Goal: Task Accomplishment & Management: Use online tool/utility

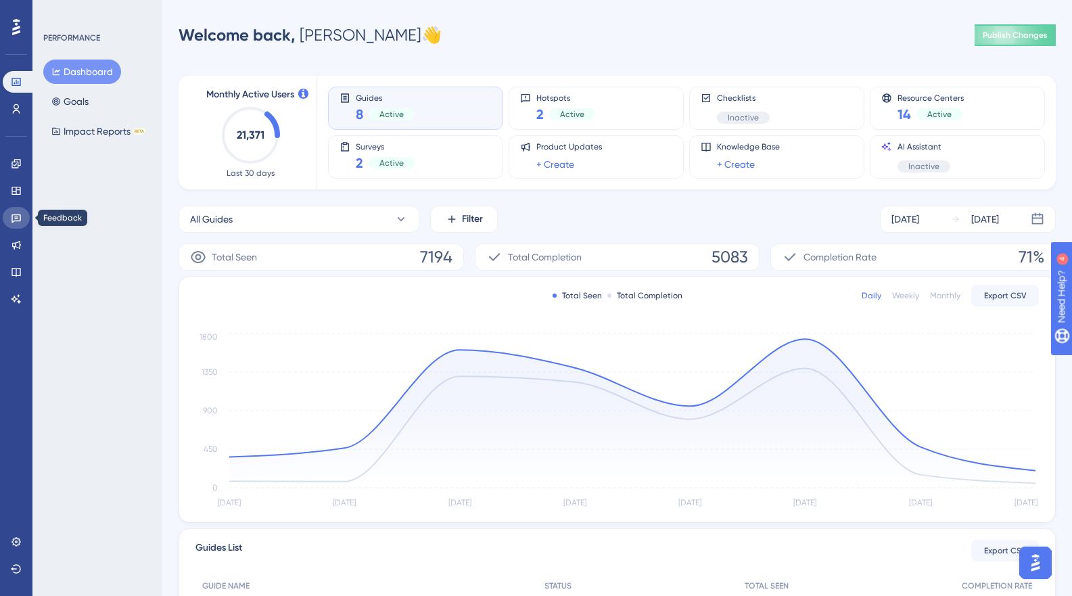
click at [17, 219] on icon at bounding box center [16, 218] width 9 height 9
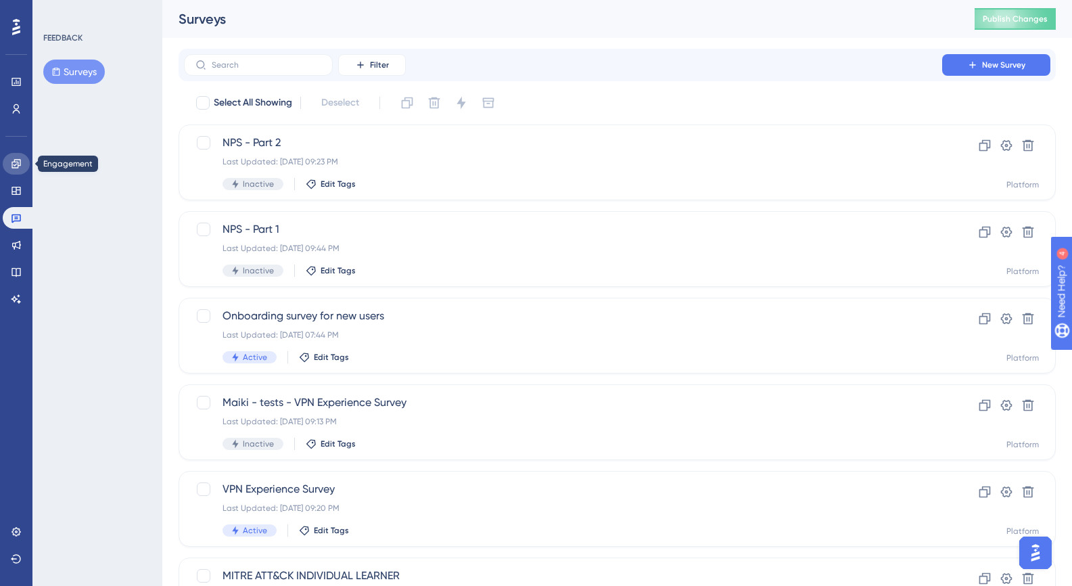
click at [16, 163] on icon at bounding box center [16, 163] width 11 height 11
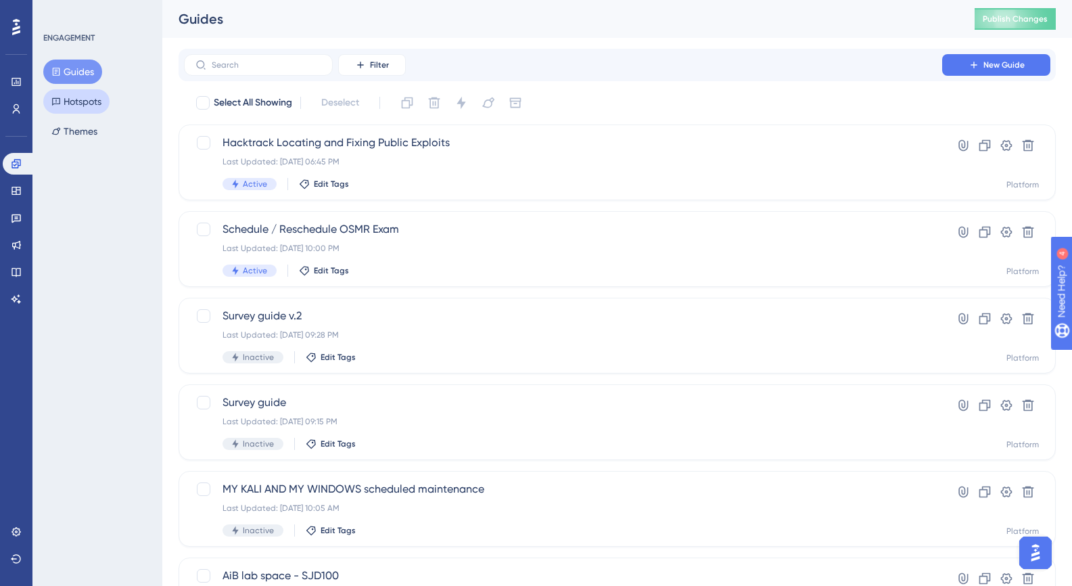
click at [97, 106] on button "Hotspots" at bounding box center [76, 101] width 66 height 24
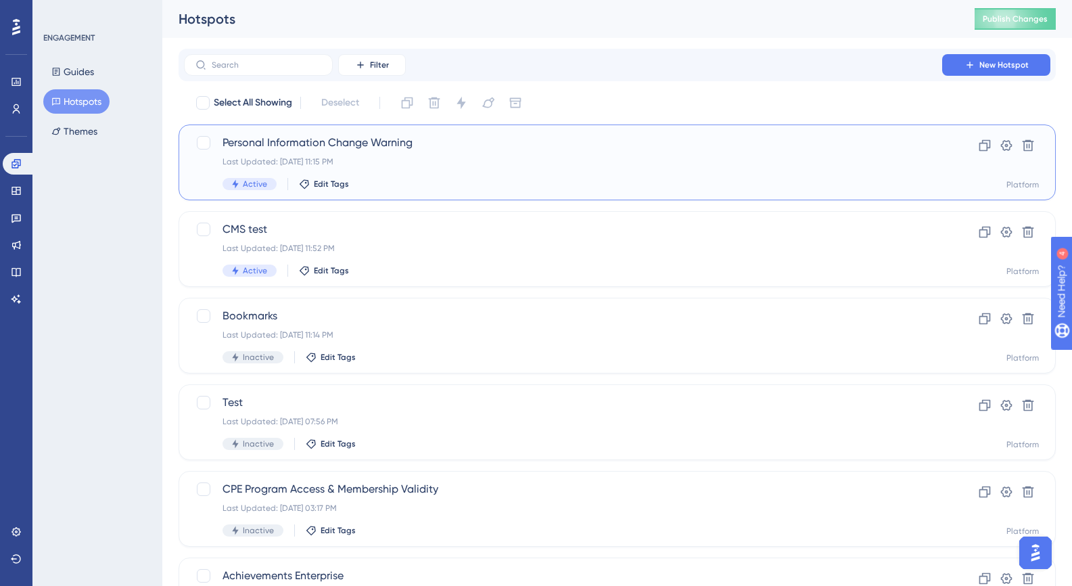
click at [599, 156] on div "Last Updated: Sep 30 2025, 11:15 PM" at bounding box center [563, 161] width 681 height 11
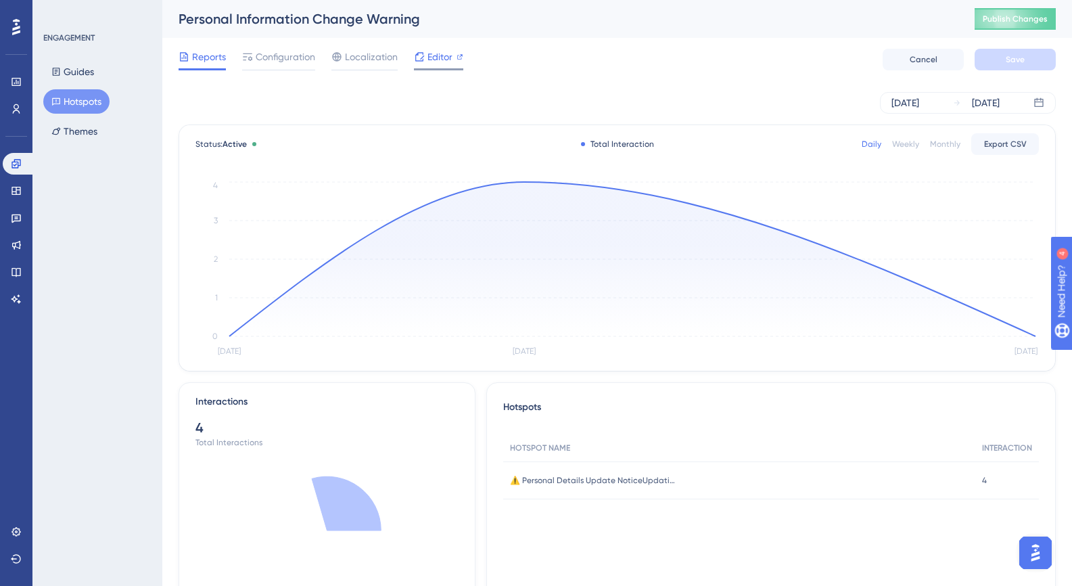
click at [424, 61] on div "Editor" at bounding box center [438, 57] width 49 height 16
click at [86, 101] on button "Hotspots" at bounding box center [76, 101] width 66 height 24
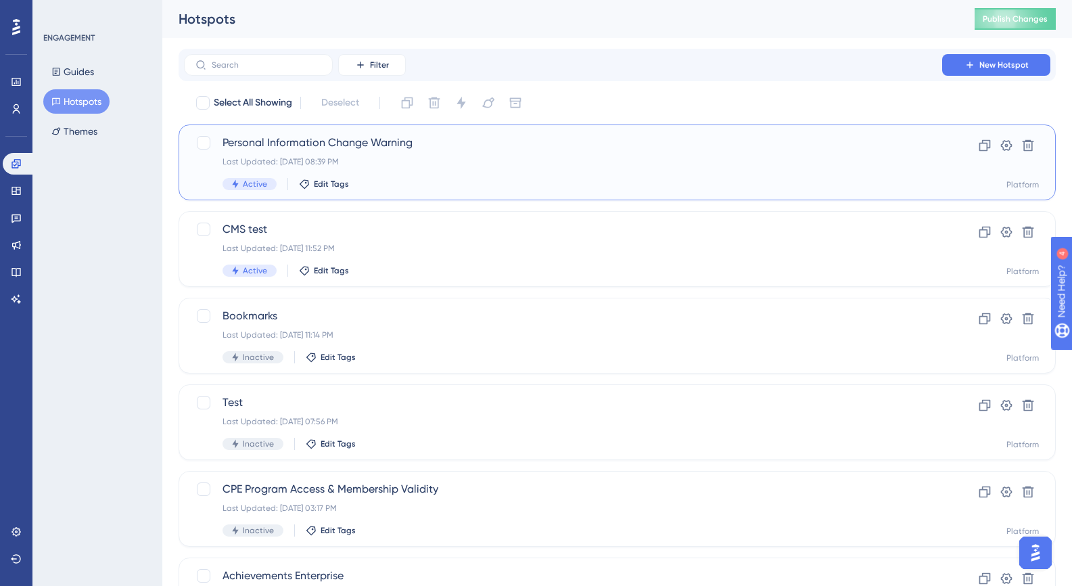
click at [255, 183] on span "Active" at bounding box center [255, 184] width 24 height 11
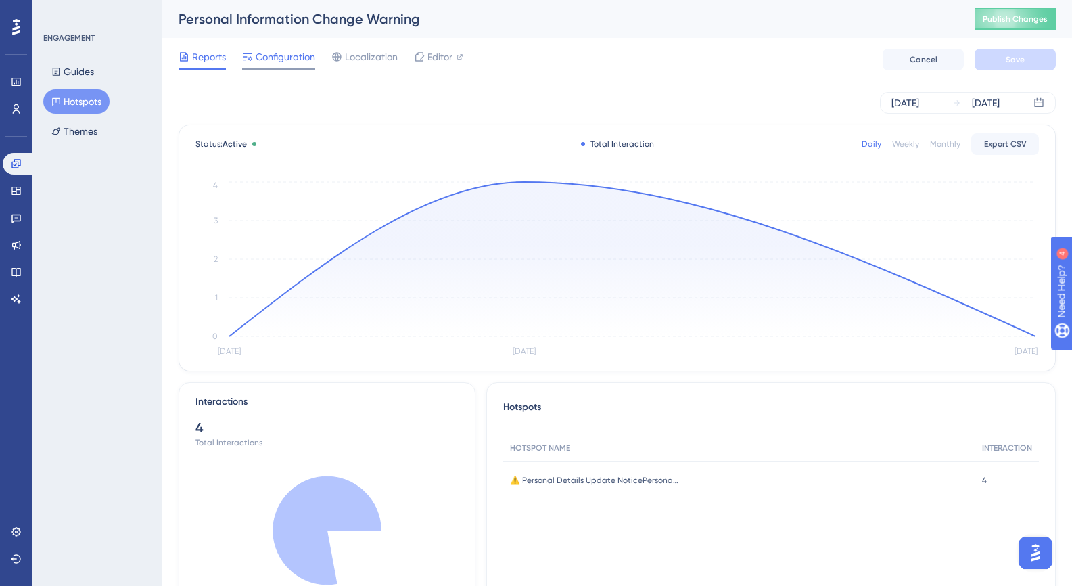
click at [307, 60] on span "Configuration" at bounding box center [286, 57] width 60 height 16
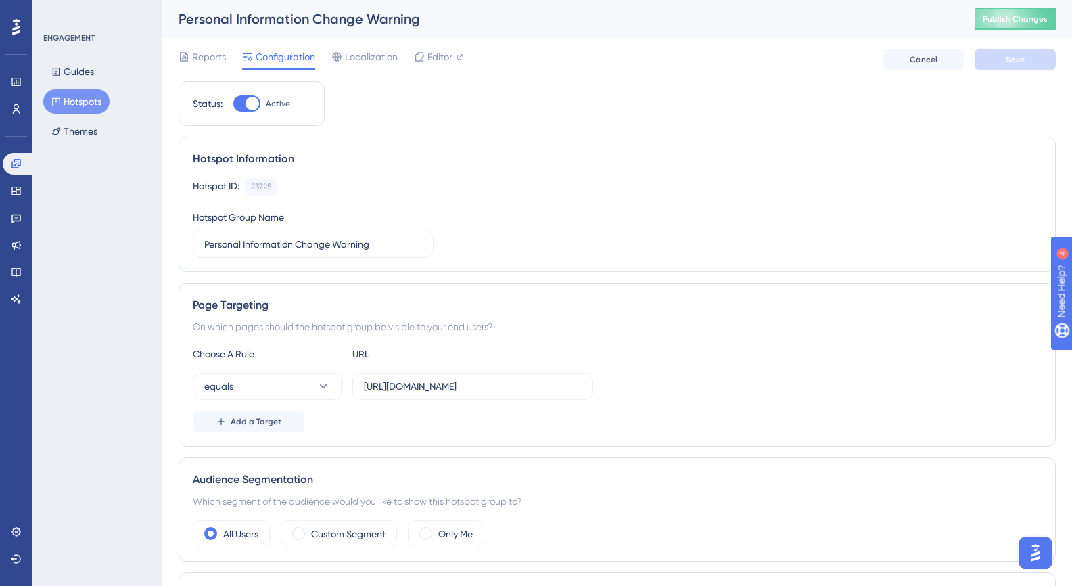
click at [244, 105] on div at bounding box center [246, 103] width 27 height 16
click at [233, 104] on input "Active" at bounding box center [233, 104] width 1 height 1
checkbox input "false"
click at [514, 387] on input "https://portal-preprod.offsec.com/account/settings" at bounding box center [473, 386] width 218 height 15
drag, startPoint x: 512, startPoint y: 385, endPoint x: 332, endPoint y: 385, distance: 179.3
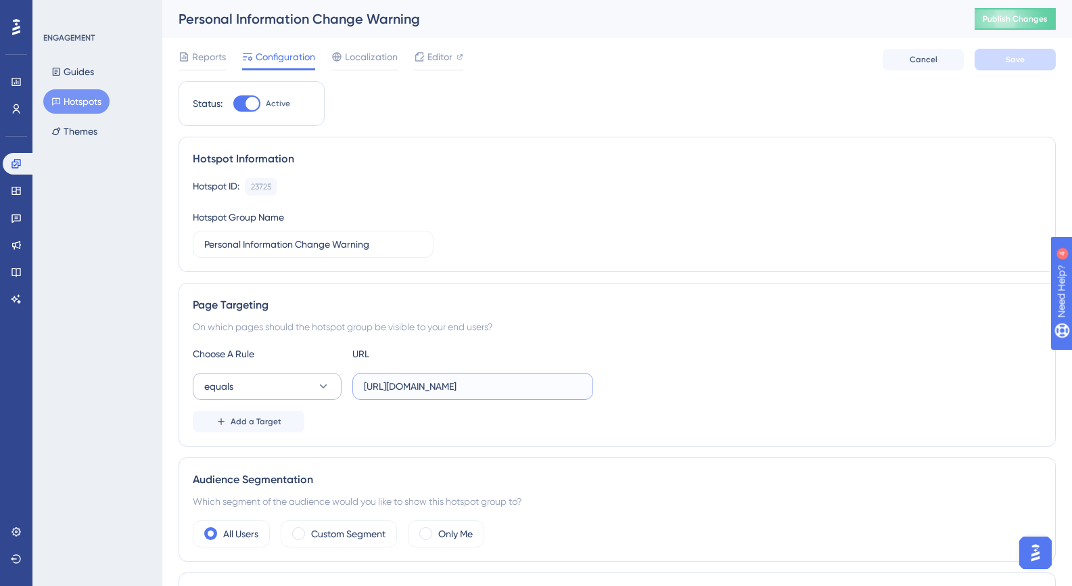
click at [332, 385] on div "equals https://portal-preprod.offsec.com/account/settings" at bounding box center [393, 386] width 401 height 27
click at [544, 384] on input "https://portal-preprod.offsec.com/account/settings" at bounding box center [473, 386] width 218 height 15
click at [254, 107] on div at bounding box center [253, 104] width 14 height 14
click at [233, 104] on input "Active" at bounding box center [233, 104] width 1 height 1
checkbox input "false"
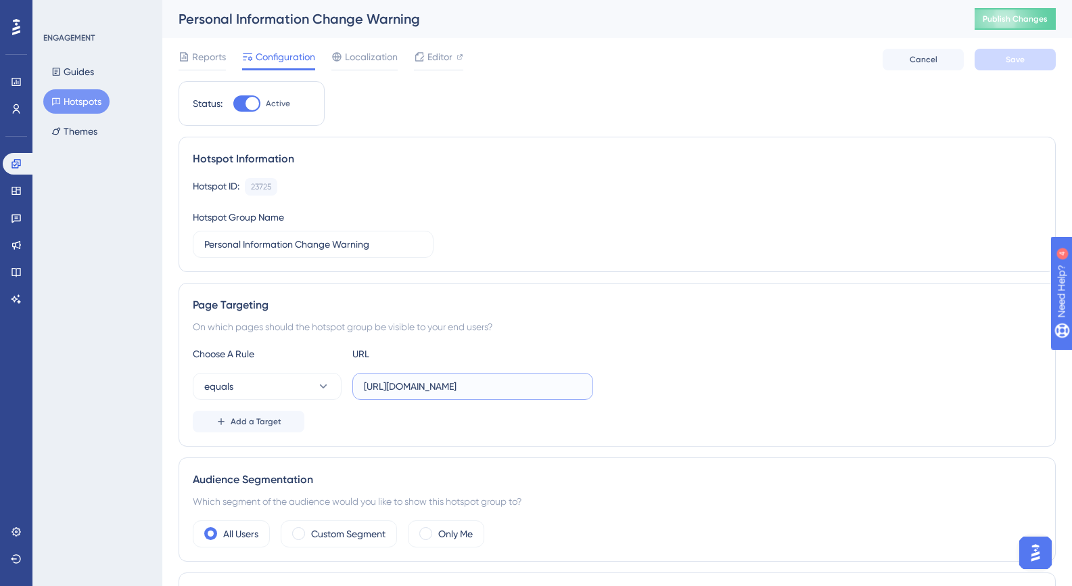
click at [415, 386] on input "https://portal-preprod.offsec.com/account/settings" at bounding box center [473, 386] width 218 height 15
drag, startPoint x: 363, startPoint y: 384, endPoint x: 721, endPoint y: 402, distance: 358.4
click at [725, 402] on div "Choose A Rule URL equals https://portal-preprod.offsec.com/account/settings Add…" at bounding box center [617, 389] width 849 height 87
click at [250, 106] on div at bounding box center [253, 104] width 14 height 14
click at [233, 104] on input "Active" at bounding box center [233, 104] width 1 height 1
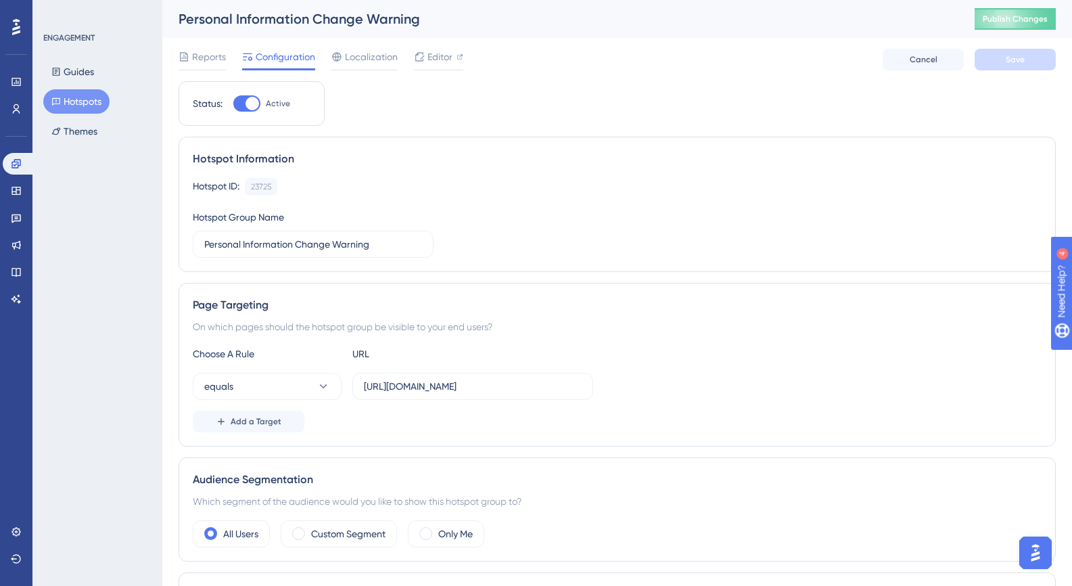
checkbox input "false"
click at [1039, 20] on span "Publish Changes" at bounding box center [1015, 19] width 65 height 11
click at [444, 57] on span "Editor" at bounding box center [440, 57] width 25 height 16
click at [438, 56] on span "Editor" at bounding box center [440, 57] width 25 height 16
click at [56, 99] on icon at bounding box center [55, 101] width 9 height 9
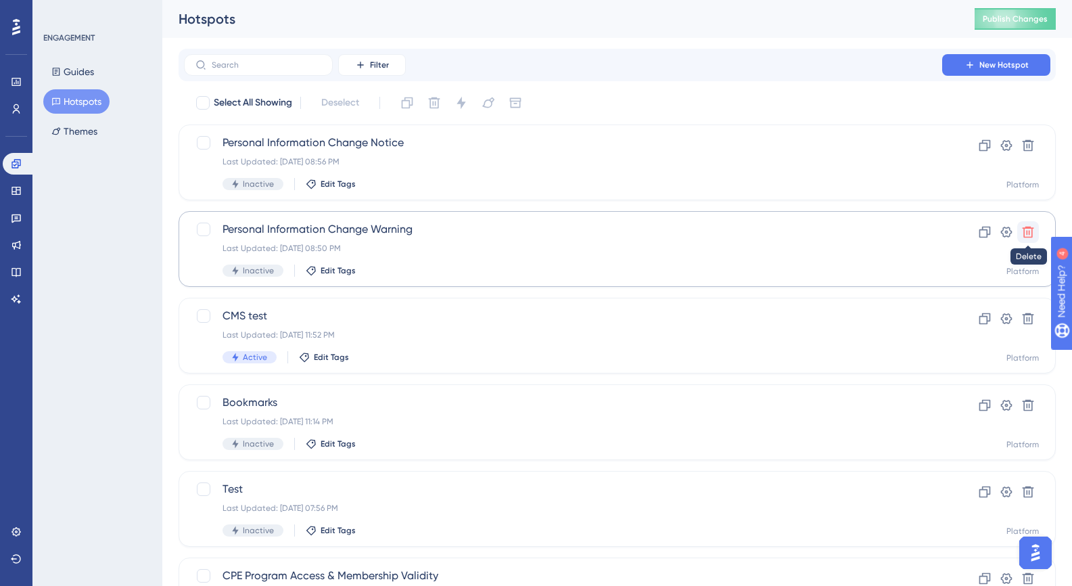
click at [1032, 233] on icon at bounding box center [1029, 233] width 12 height 12
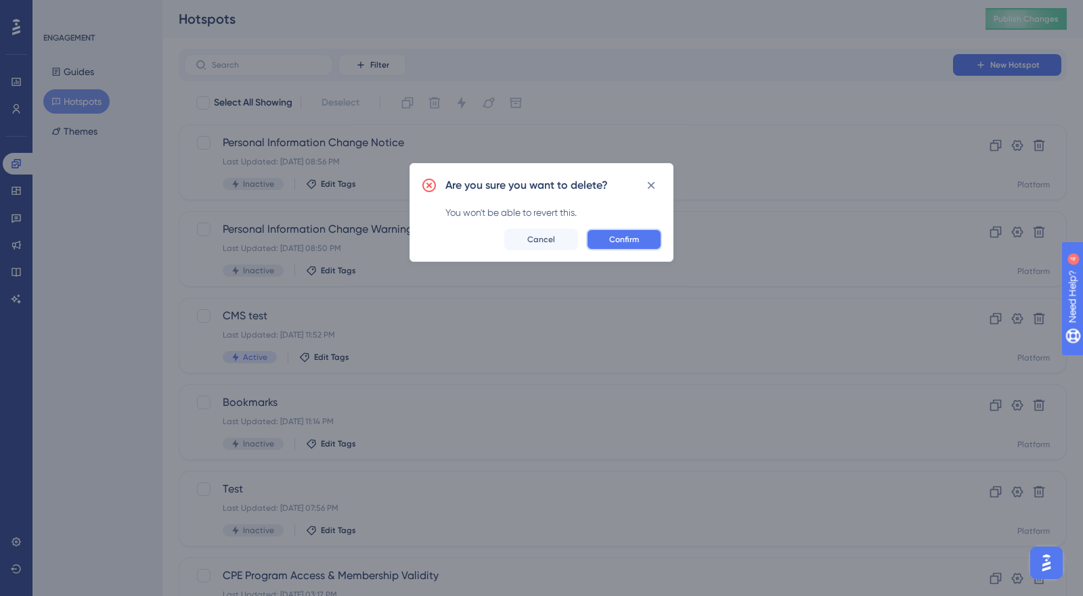
click at [622, 237] on span "Confirm" at bounding box center [624, 239] width 30 height 11
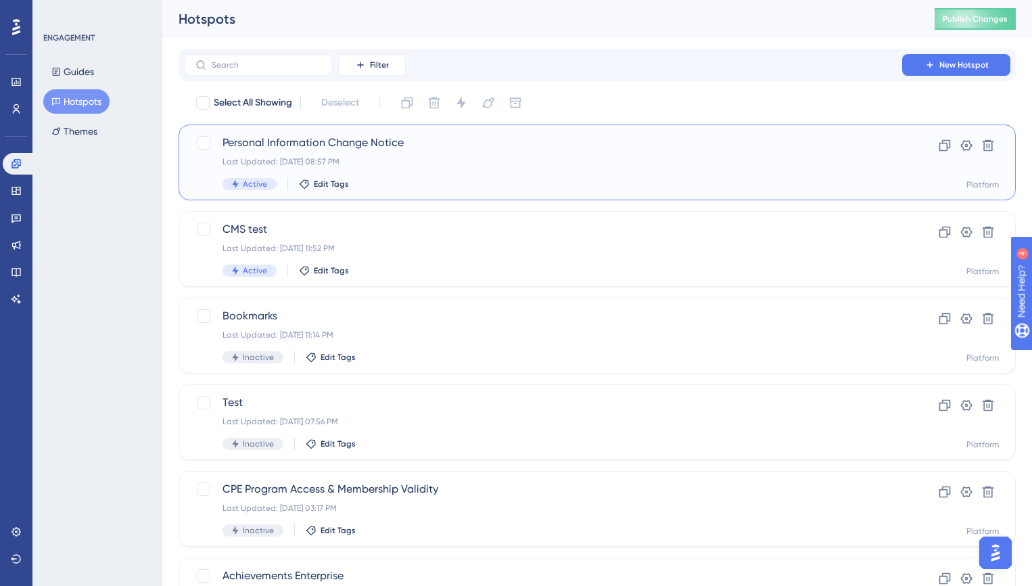
click at [393, 158] on div "Last Updated: Oct 01 2025, 08:57 PM" at bounding box center [543, 161] width 641 height 11
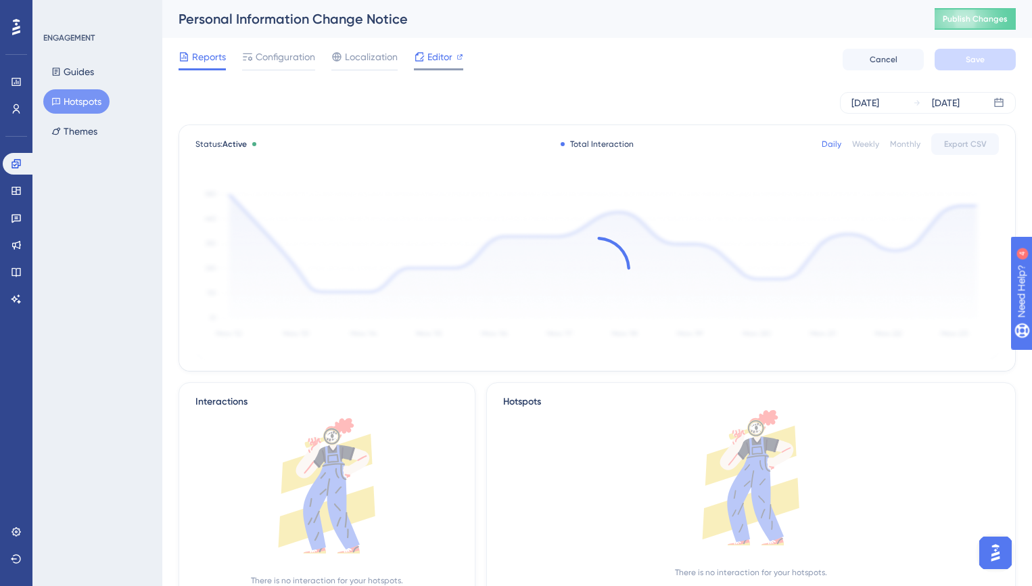
click at [444, 61] on span "Editor" at bounding box center [440, 57] width 25 height 16
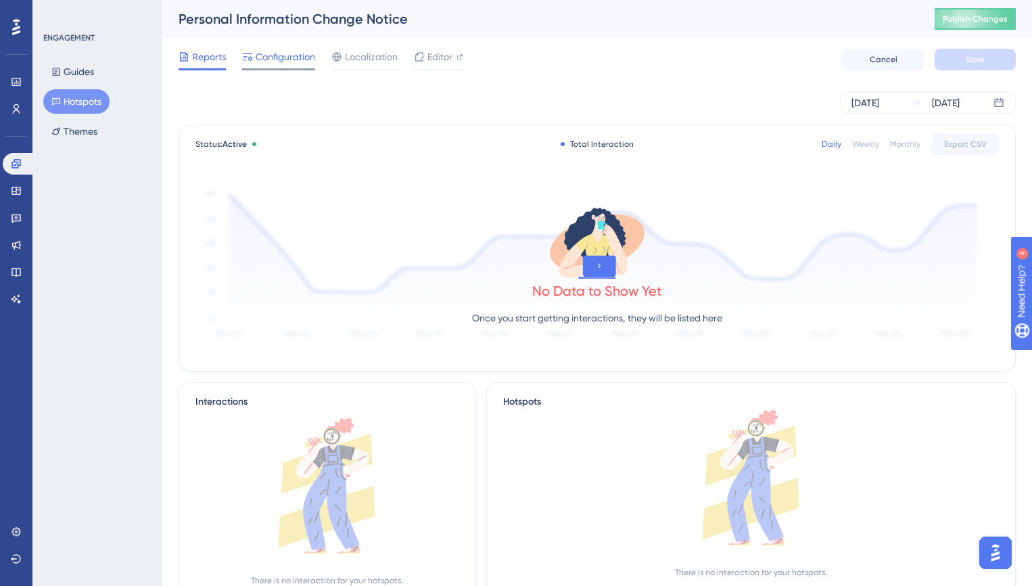
click at [286, 62] on span "Configuration" at bounding box center [286, 57] width 60 height 16
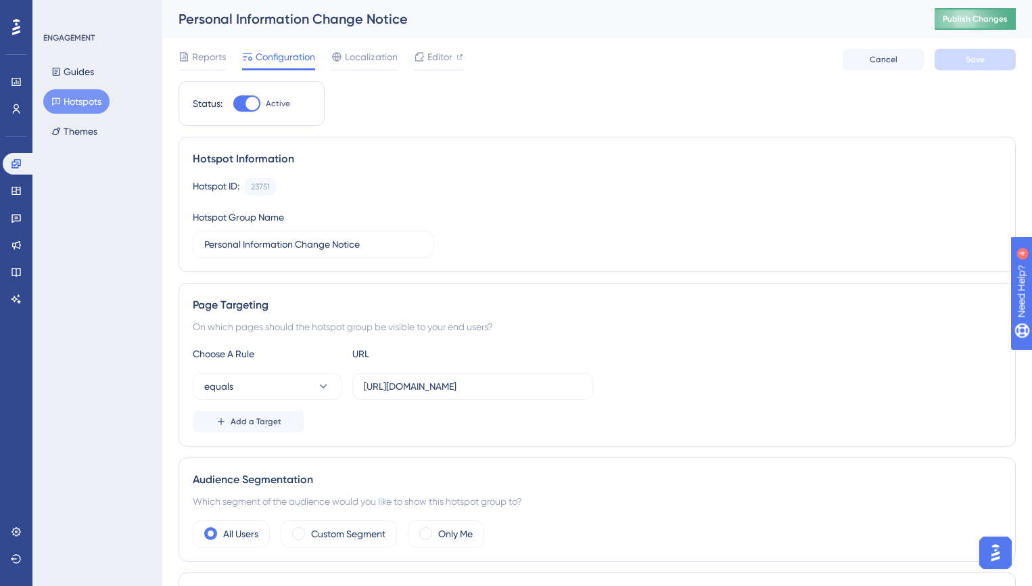
click at [989, 22] on span "Publish Changes" at bounding box center [975, 19] width 65 height 11
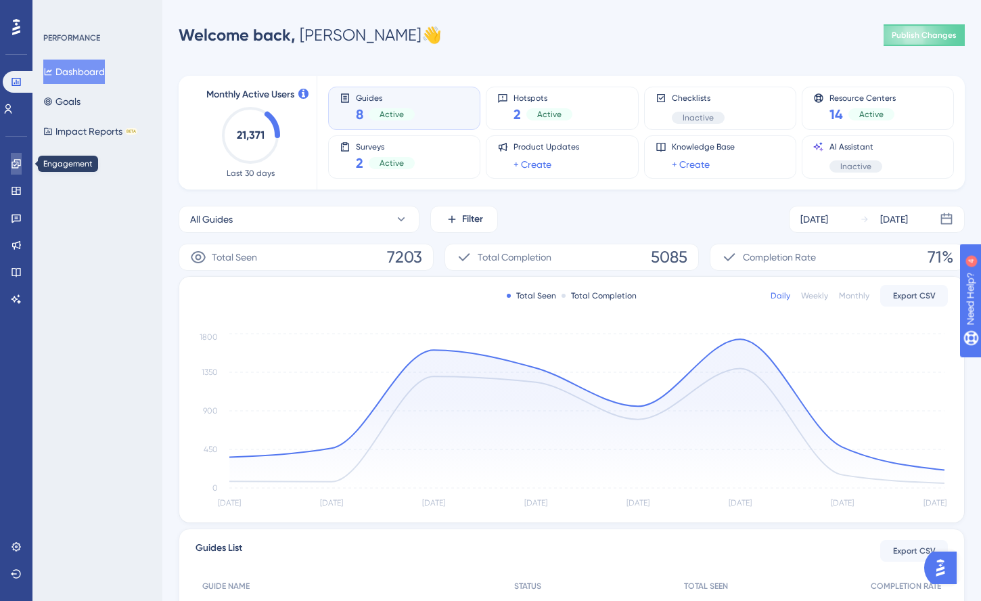
click at [16, 168] on icon at bounding box center [16, 163] width 11 height 11
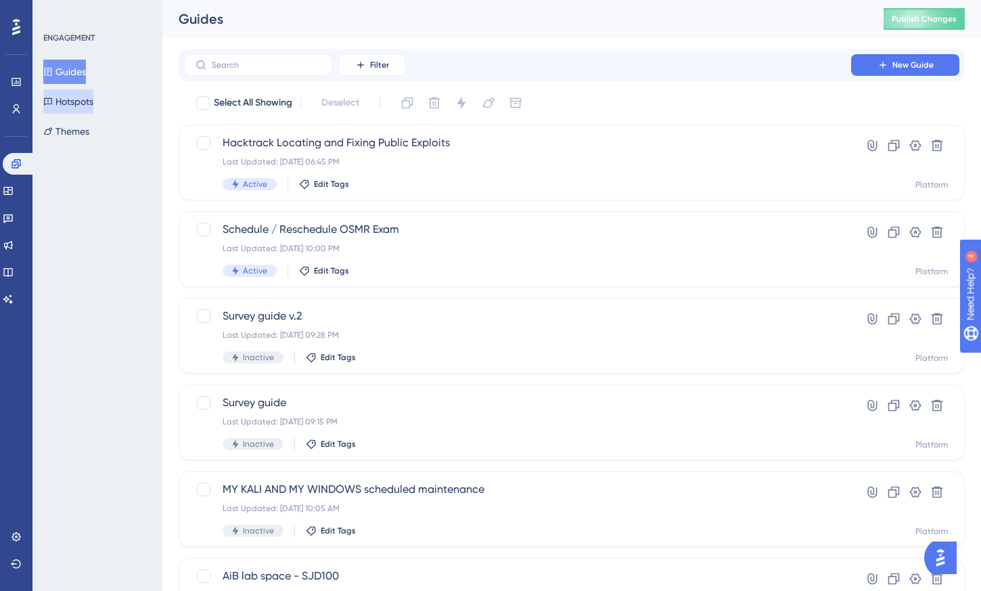
click at [89, 99] on button "Hotspots" at bounding box center [68, 101] width 50 height 24
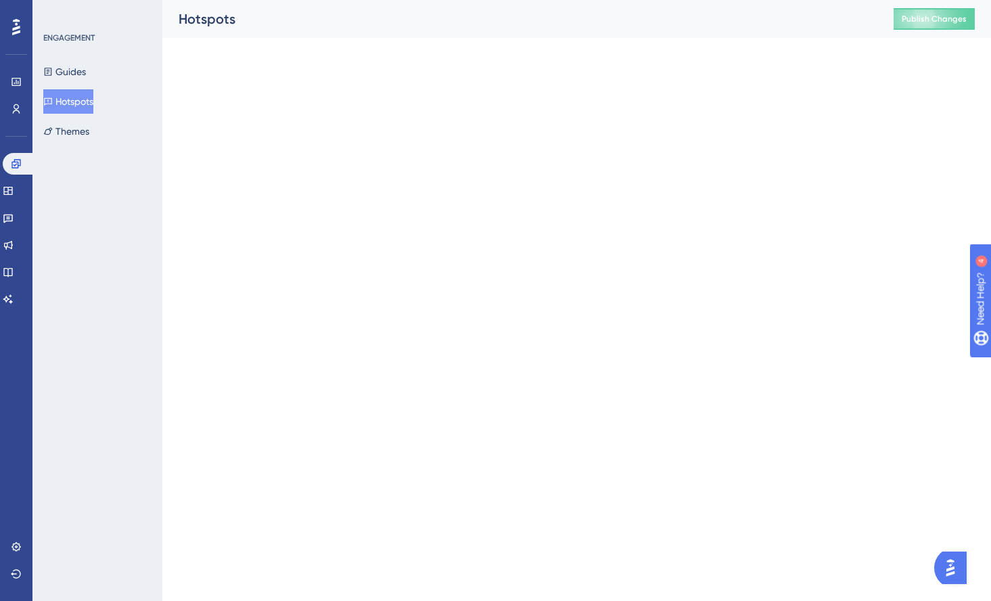
click at [89, 99] on button "Hotspots" at bounding box center [68, 101] width 50 height 24
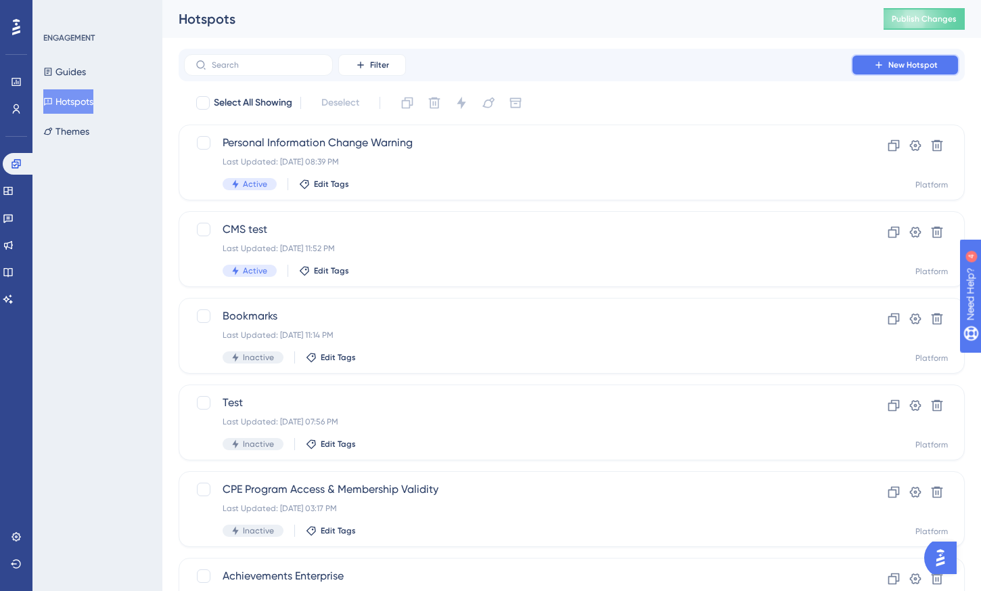
click at [914, 65] on span "New Hotspot" at bounding box center [912, 65] width 49 height 11
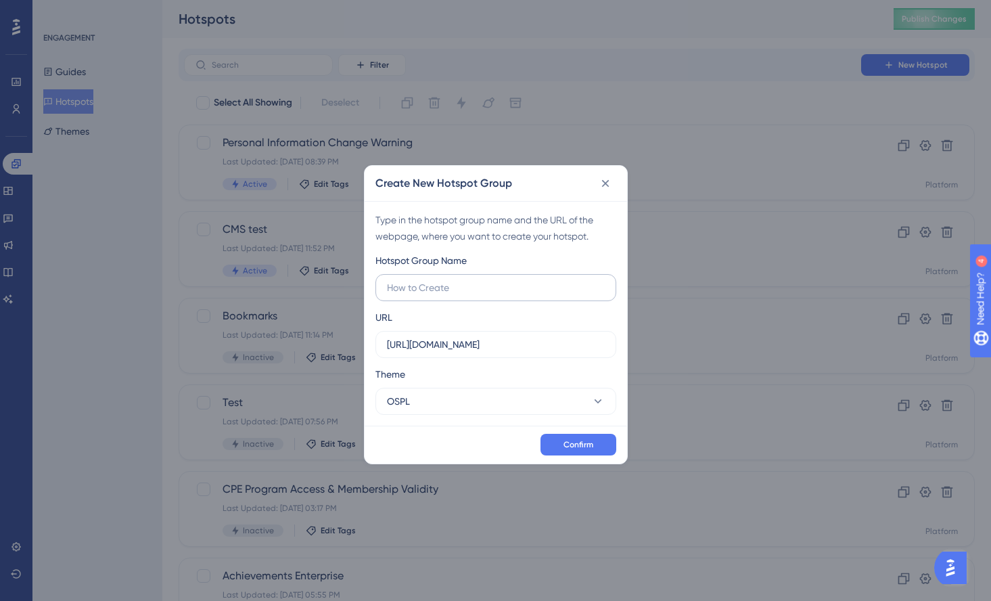
click at [451, 287] on input "text" at bounding box center [496, 287] width 218 height 15
type input "Personal Information Change Notice"
click at [505, 403] on button "OSPL" at bounding box center [496, 401] width 241 height 27
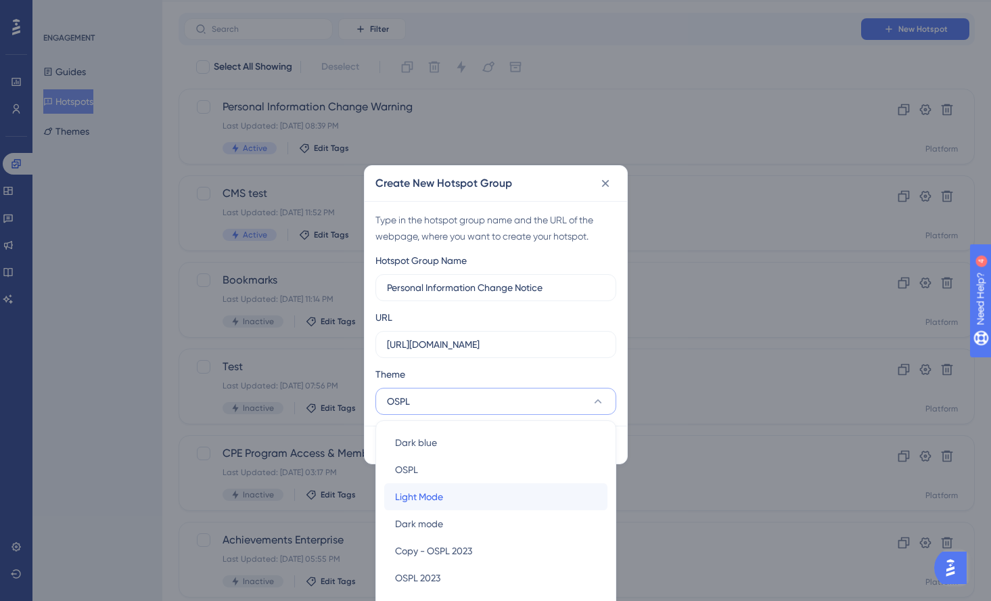
click at [468, 495] on div "Light Mode Light Mode" at bounding box center [496, 496] width 202 height 27
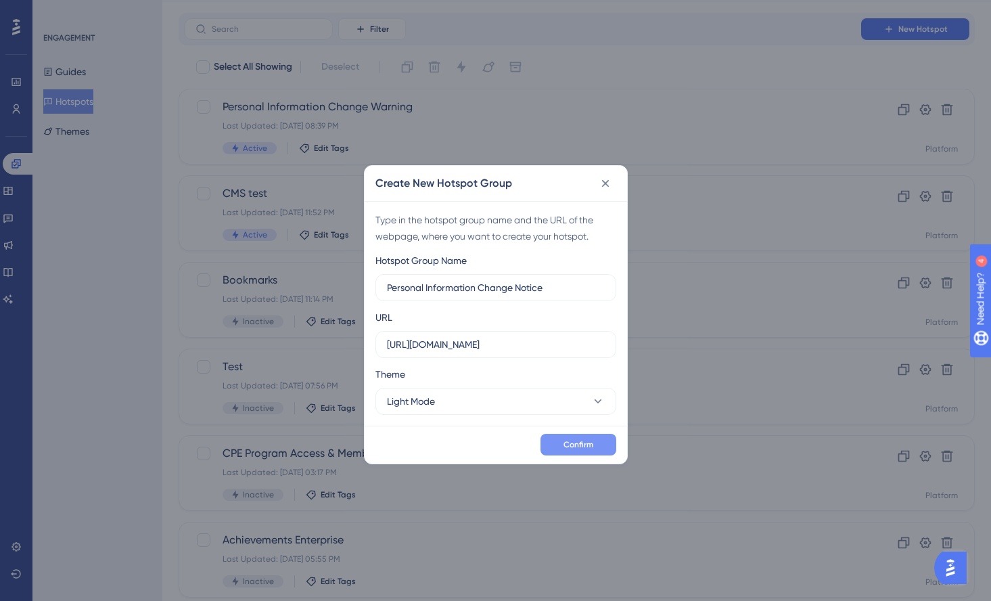
click at [595, 447] on button "Confirm" at bounding box center [579, 445] width 76 height 22
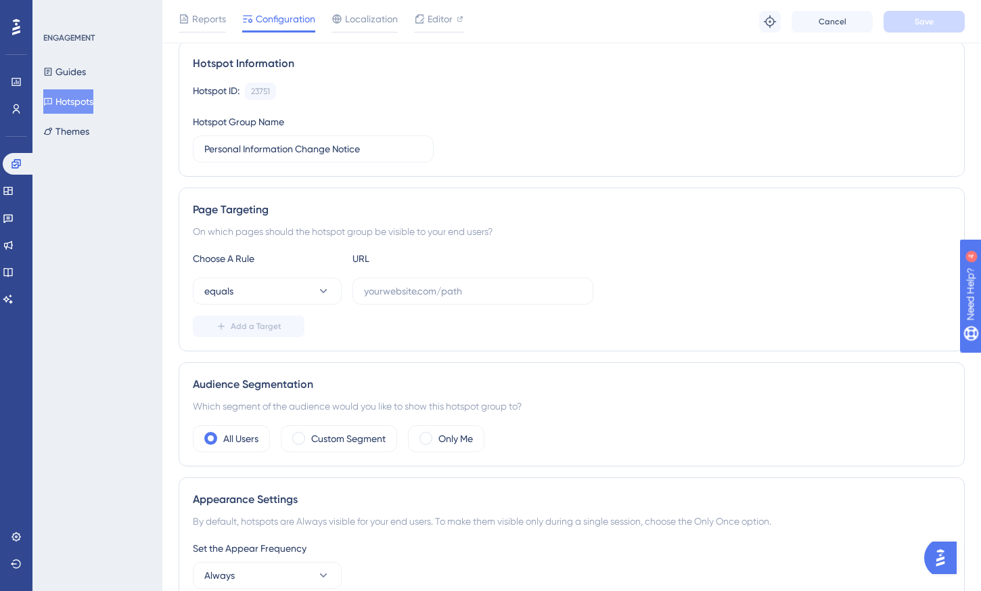
scroll to position [104, 0]
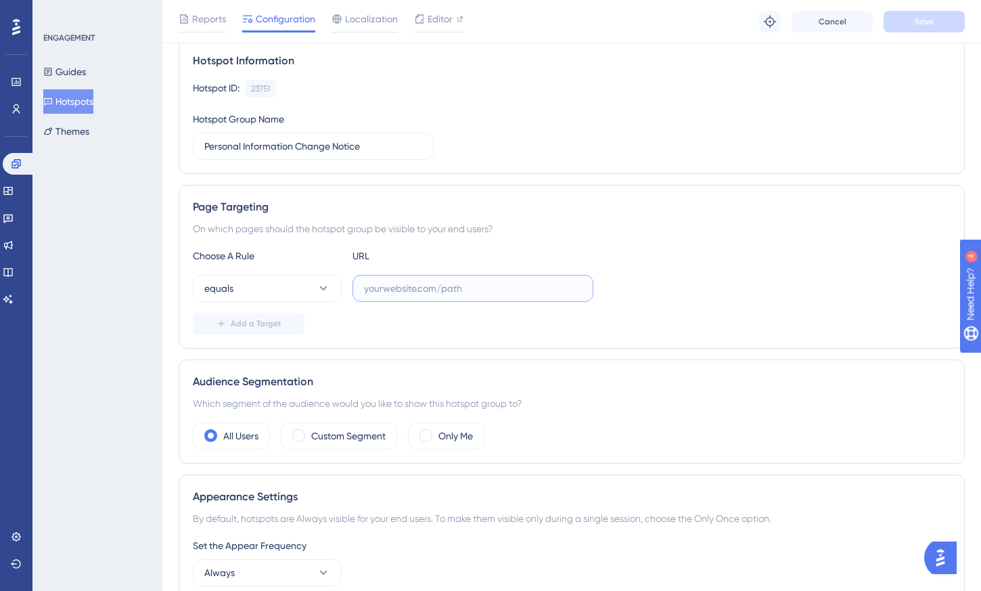
click at [488, 289] on input "text" at bounding box center [473, 288] width 218 height 15
paste input "https://portal-preprod.offsec.com"
click at [420, 290] on input "https://portal-preprod.offsec.com" at bounding box center [473, 288] width 218 height 15
paste input "/account/settings"
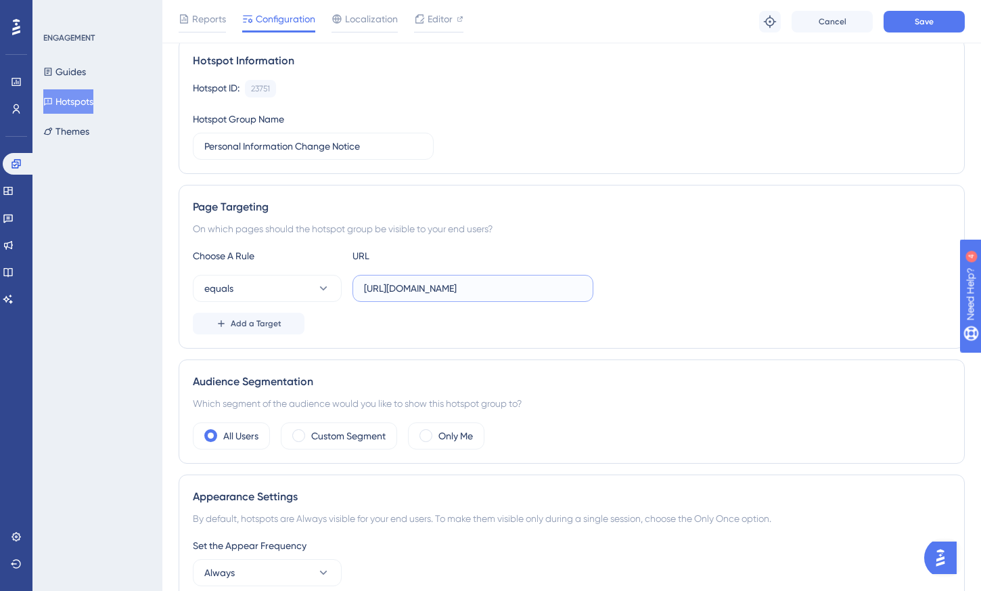
type input "https://portal-preprod.offsec.com/account/settings"
click at [698, 313] on div "Add a Target" at bounding box center [572, 324] width 758 height 22
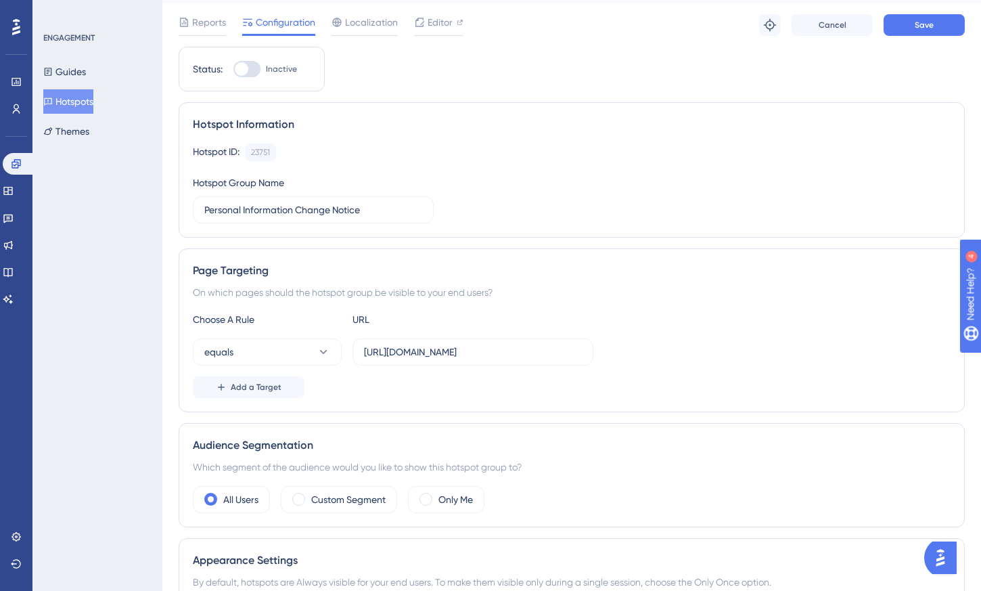
scroll to position [30, 0]
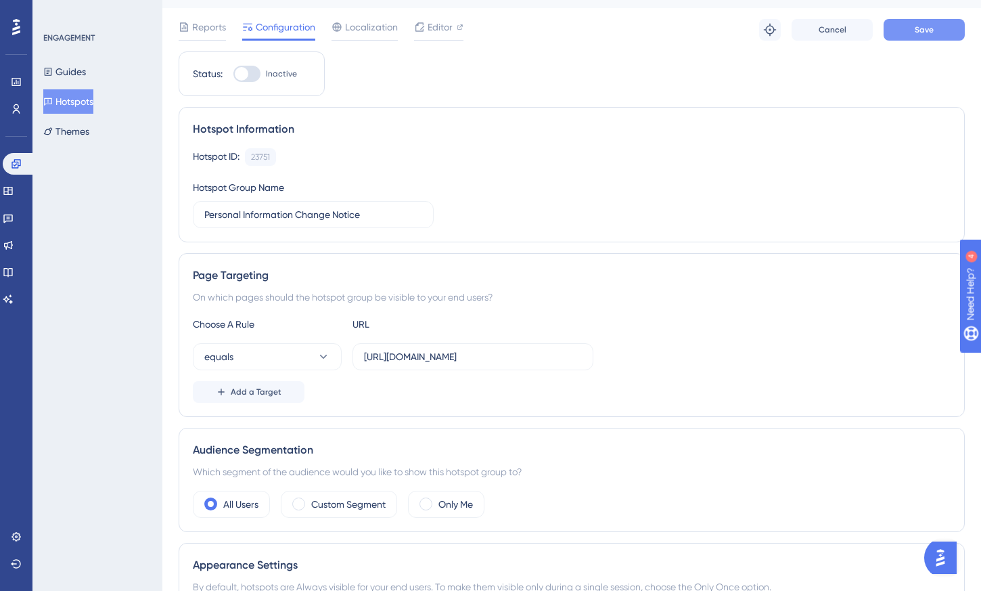
click at [911, 38] on button "Save" at bounding box center [924, 30] width 81 height 22
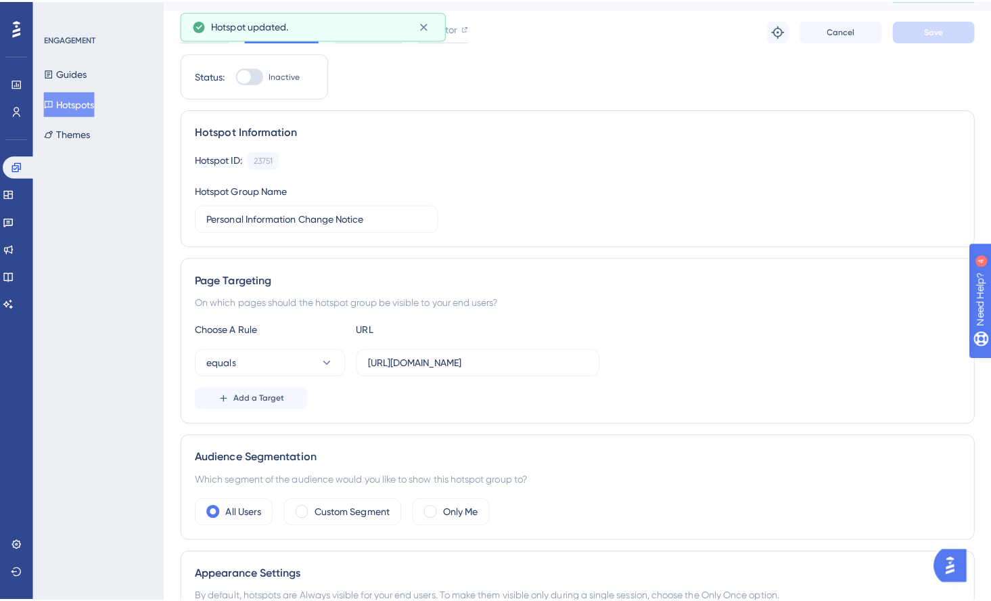
scroll to position [0, 0]
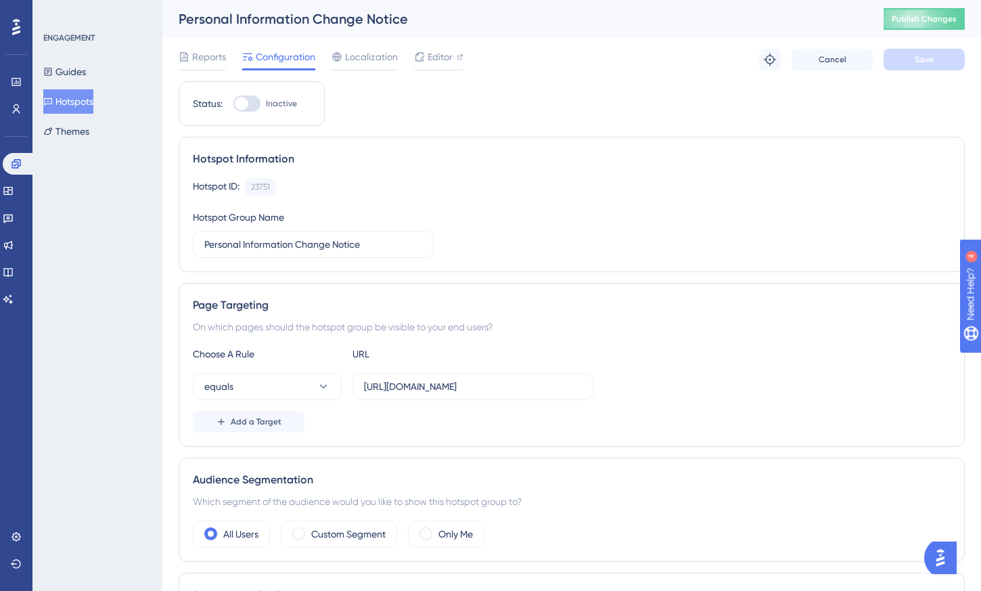
click at [417, 26] on div "Personal Information Change Notice" at bounding box center [514, 18] width 671 height 19
click at [443, 60] on span "Editor" at bounding box center [440, 57] width 25 height 16
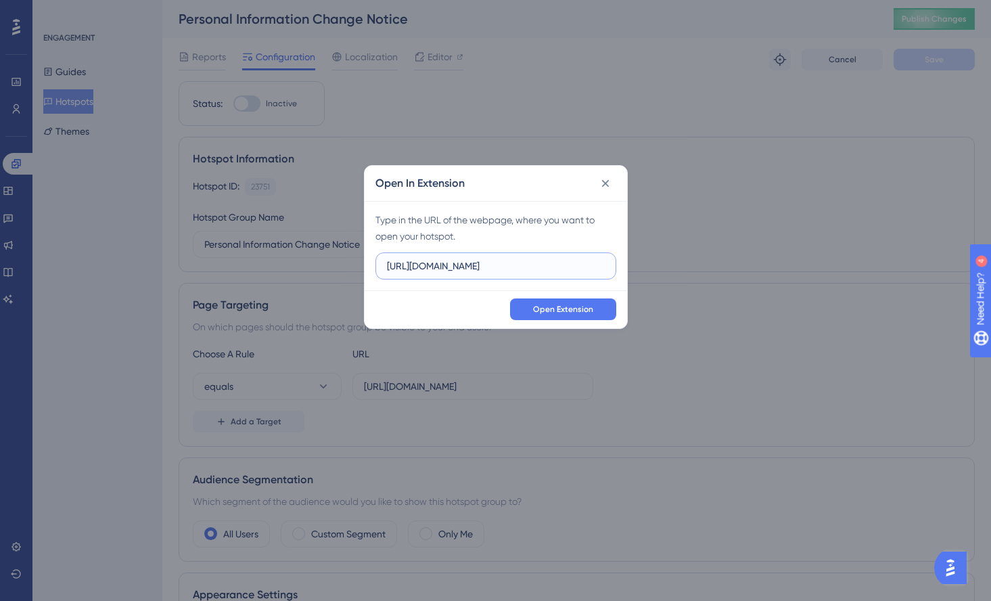
drag, startPoint x: 526, startPoint y: 264, endPoint x: 382, endPoint y: 264, distance: 144.8
click at [383, 264] on label "https://portal.offsec.com" at bounding box center [496, 265] width 241 height 27
paste input "-preprod.offsec.com/account/settings"
type input "https://portal-preprod.offsec.com/account/settings"
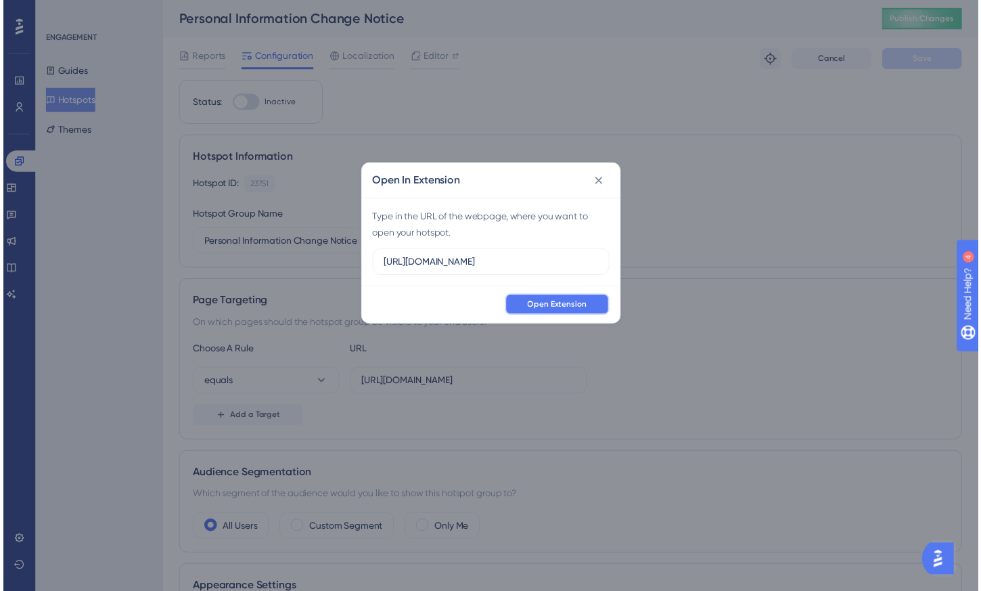
scroll to position [0, 0]
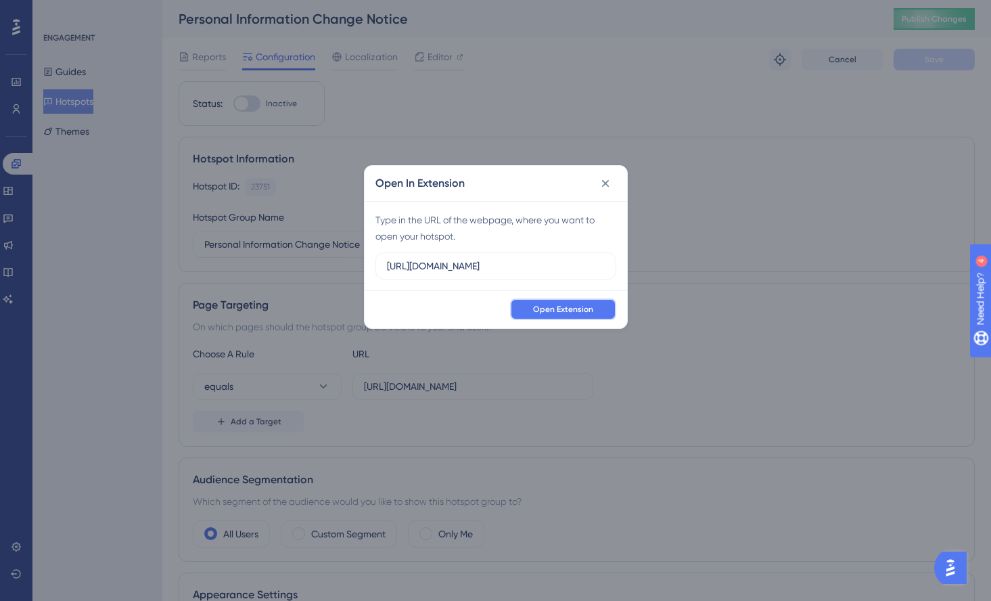
click at [560, 311] on span "Open Extension" at bounding box center [563, 309] width 60 height 11
click at [578, 311] on span "Open Extension" at bounding box center [563, 309] width 60 height 11
click at [604, 181] on icon at bounding box center [604, 183] width 7 height 7
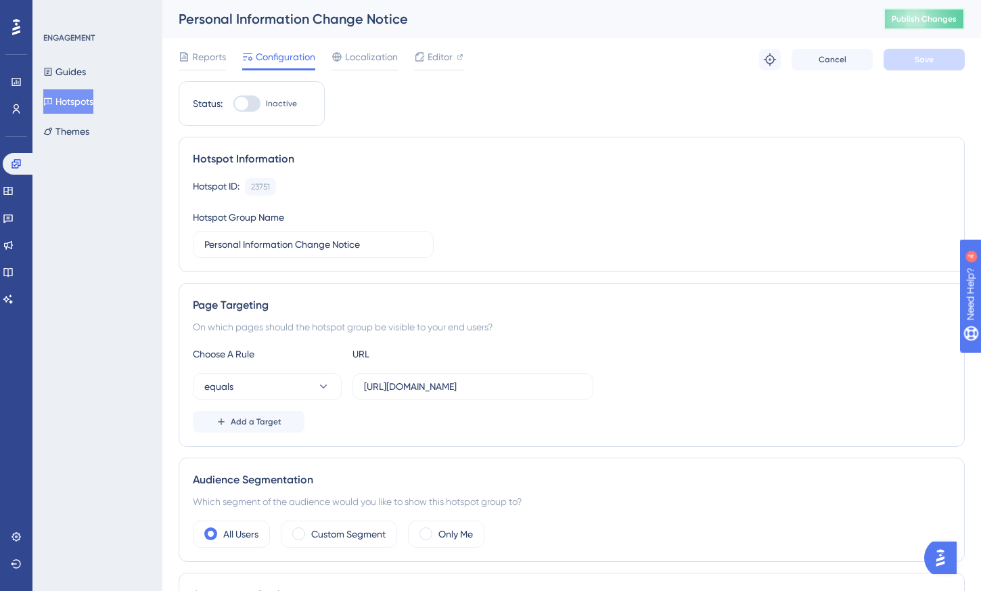
click at [952, 18] on button "Publish Changes" at bounding box center [924, 19] width 81 height 22
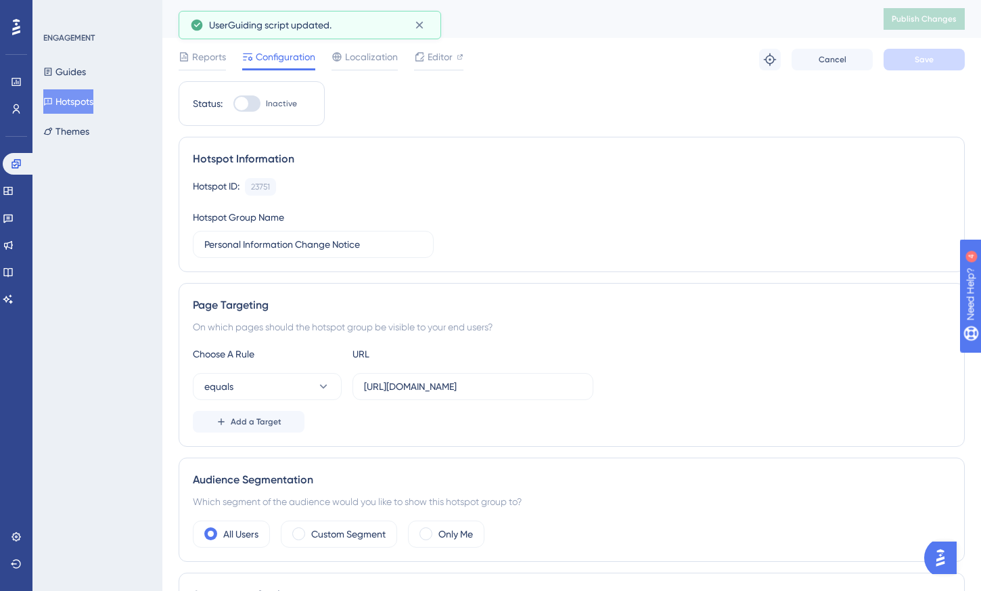
click at [250, 103] on div at bounding box center [246, 103] width 27 height 16
click at [233, 104] on input "Inactive" at bounding box center [233, 104] width 1 height 1
checkbox input "true"
click at [922, 60] on span "Save" at bounding box center [924, 59] width 19 height 11
